Goal: Find contact information: Find contact information

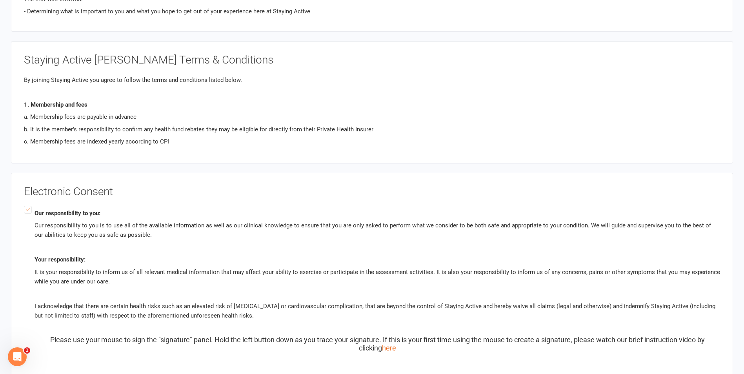
scroll to position [1882, 0]
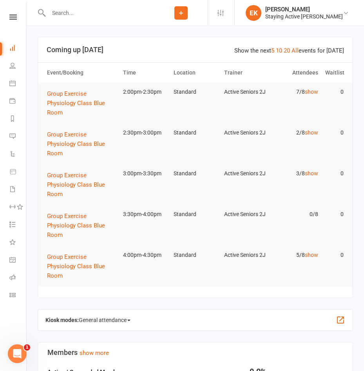
drag, startPoint x: 94, startPoint y: 17, endPoint x: 94, endPoint y: 11, distance: 6.3
click at [94, 15] on input "text" at bounding box center [100, 12] width 108 height 11
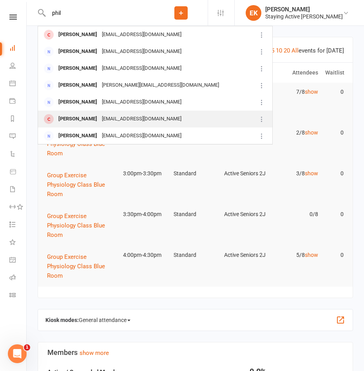
type input "phil"
click at [129, 121] on div "[EMAIL_ADDRESS][DOMAIN_NAME]" at bounding box center [142, 118] width 84 height 11
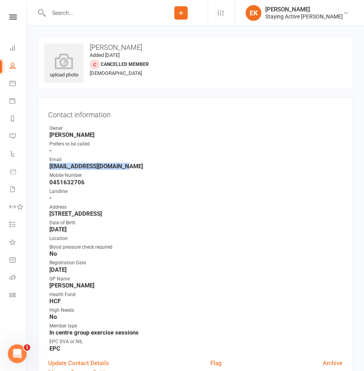
drag, startPoint x: 133, startPoint y: 166, endPoint x: 39, endPoint y: 166, distance: 94.1
click at [39, 166] on div "Contact information Owner Shantelle King Prefers to be called - Email philthewi…" at bounding box center [196, 242] width 316 height 291
copy strong "[EMAIL_ADDRESS][DOMAIN_NAME]"
